Goal: Find contact information: Find contact information

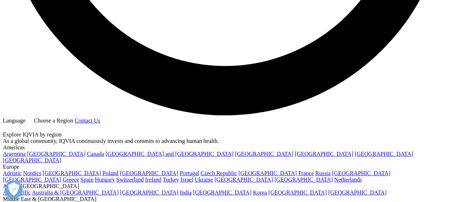
scroll to position [1233, 0]
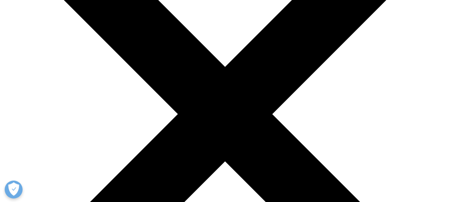
scroll to position [114, 0]
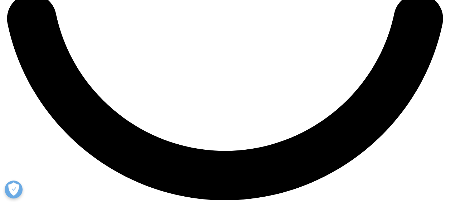
scroll to position [1146, 0]
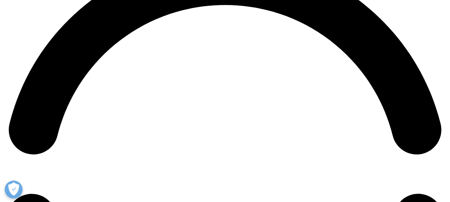
scroll to position [944, 0]
